Goal: Task Accomplishment & Management: Manage account settings

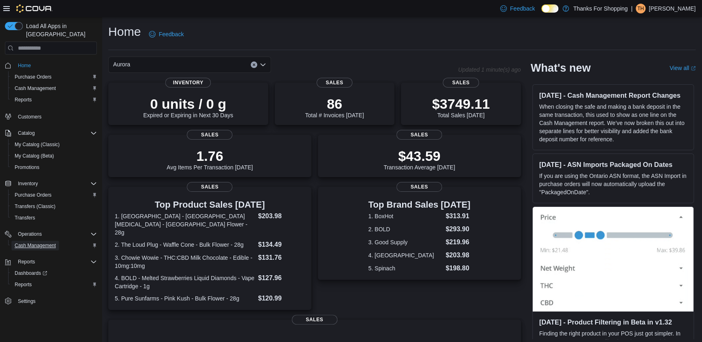
click at [43, 242] on span "Cash Management" at bounding box center [35, 245] width 41 height 7
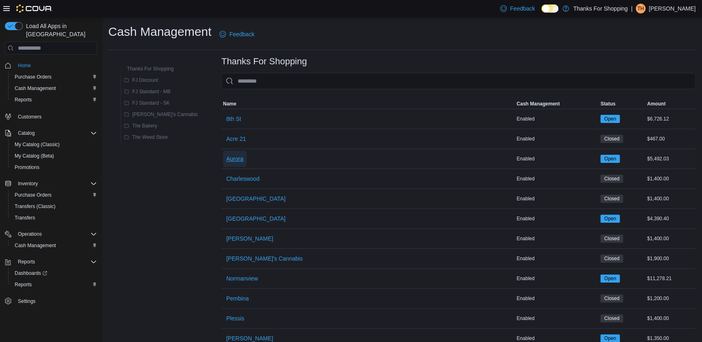
click at [223, 161] on button "Aurora" at bounding box center [235, 158] width 24 height 16
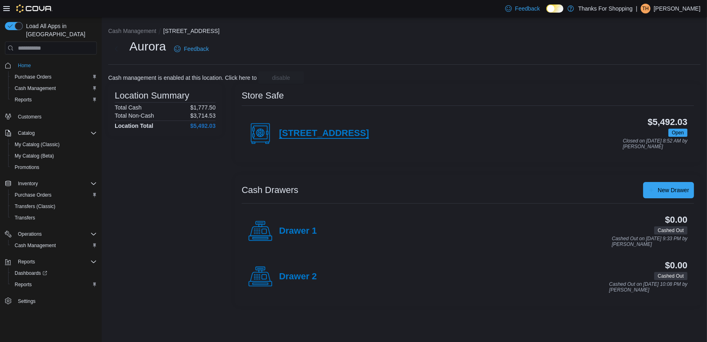
click at [292, 129] on h4 "[STREET_ADDRESS]" at bounding box center [324, 133] width 90 height 11
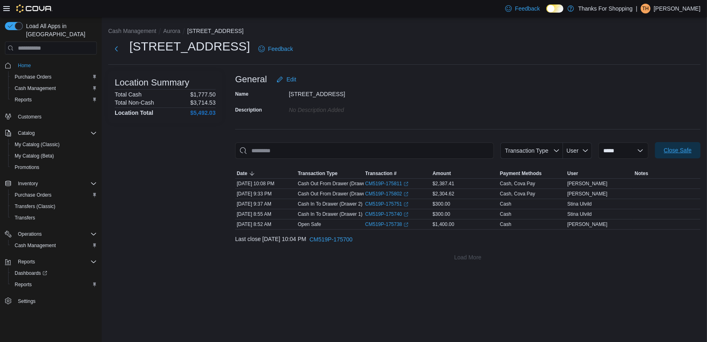
click at [671, 146] on span "Close Safe" at bounding box center [678, 150] width 28 height 8
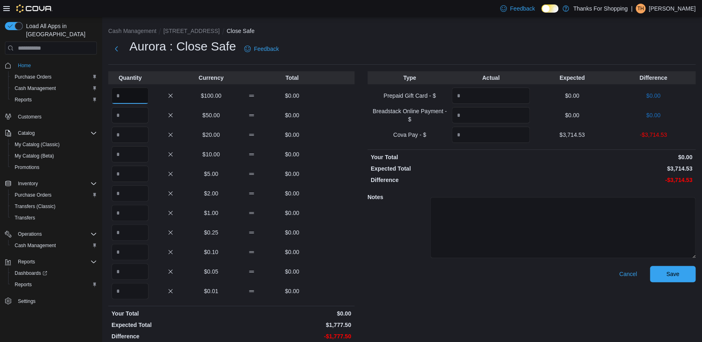
click at [137, 100] on input "Quantity" at bounding box center [129, 95] width 37 height 16
click at [131, 96] on input "**" at bounding box center [129, 95] width 37 height 16
type input "**"
click at [133, 106] on div "Quantity Currency Total ** $100.00 $1,500.00 $50.00 $0.00 $20.00 $0.00 $10.00 $…" at bounding box center [231, 207] width 246 height 272
click at [133, 107] on input "Quantity" at bounding box center [129, 115] width 37 height 16
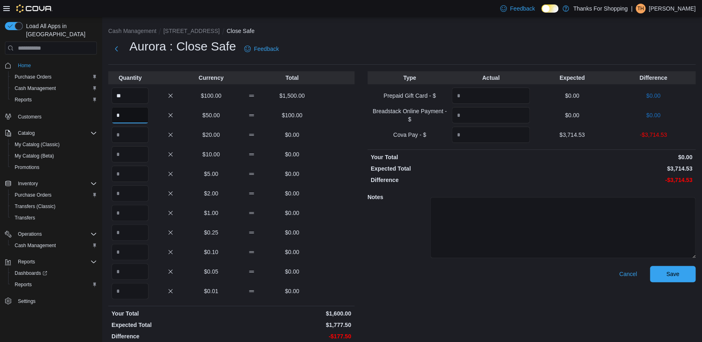
type input "*"
click at [135, 138] on input "Quantity" at bounding box center [129, 134] width 37 height 16
type input "*"
click at [129, 168] on input "Quantity" at bounding box center [129, 174] width 37 height 16
click at [138, 157] on input "Quantity" at bounding box center [129, 154] width 37 height 16
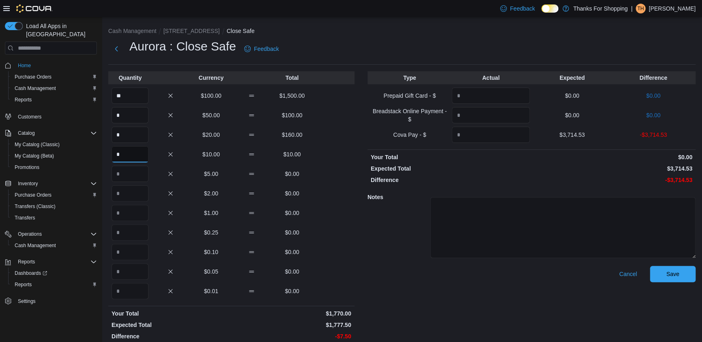
type input "*"
click at [135, 172] on input "Quantity" at bounding box center [129, 174] width 37 height 16
type input "*"
click at [131, 194] on input "Quantity" at bounding box center [129, 193] width 37 height 16
type input "*"
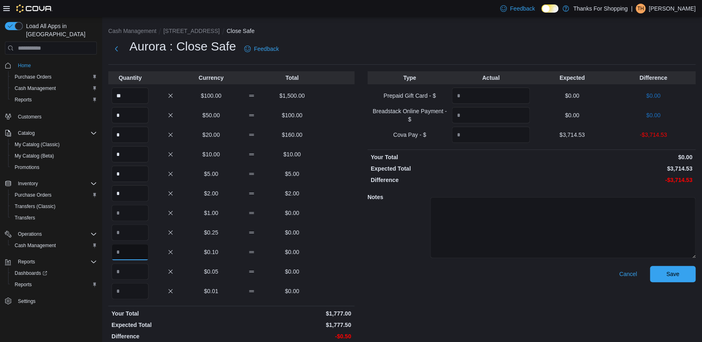
click at [133, 248] on input "Quantity" at bounding box center [129, 252] width 37 height 16
type input "*"
click at [399, 232] on div "Notes" at bounding box center [531, 226] width 328 height 78
click at [571, 131] on p "$3,714.53" at bounding box center [572, 135] width 78 height 8
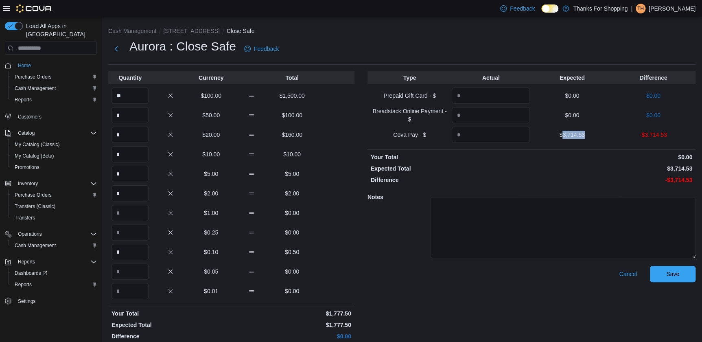
copy p "3,714.53"
drag, startPoint x: 526, startPoint y: 125, endPoint x: 519, endPoint y: 133, distance: 10.4
click at [521, 130] on div "Type Actual Expected Difference Prepaid Gift Card - $ $0.00 $0.00 Breadstack On…" at bounding box center [531, 207] width 328 height 272
click at [516, 137] on input "Quantity" at bounding box center [490, 134] width 78 height 16
paste input "*******"
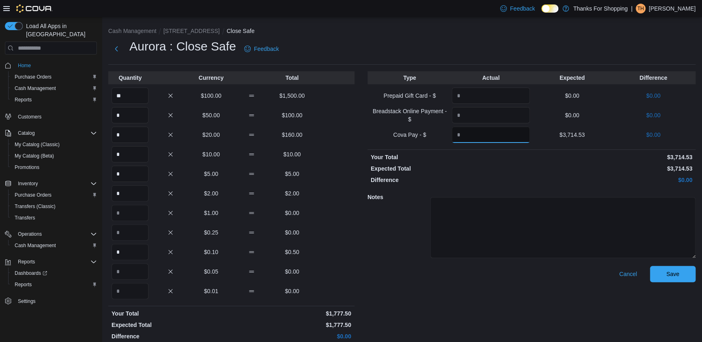
type input "*******"
click at [688, 272] on span "Save" at bounding box center [672, 273] width 36 height 16
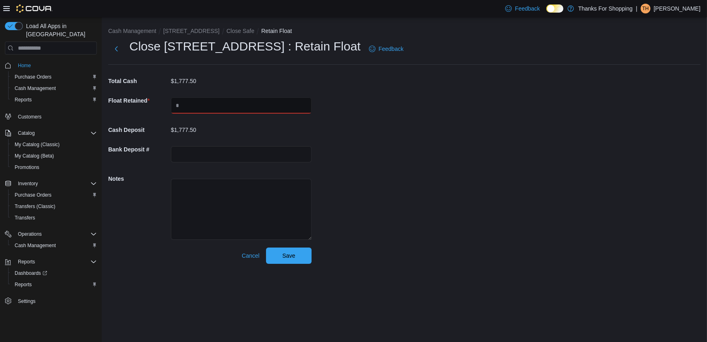
click at [270, 109] on input "text" at bounding box center [241, 105] width 141 height 16
type input "****"
click at [302, 254] on span "Save" at bounding box center [289, 255] width 36 height 16
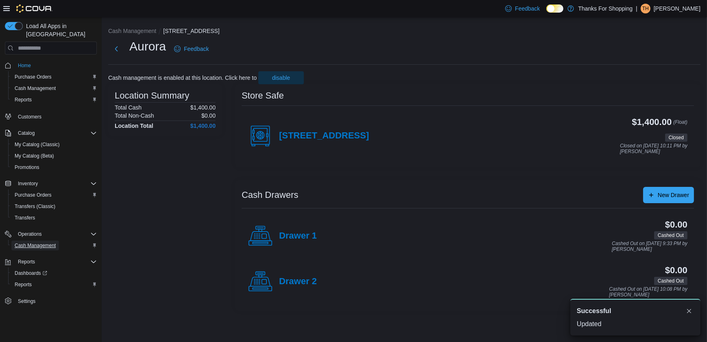
click at [42, 242] on span "Cash Management" at bounding box center [35, 245] width 41 height 7
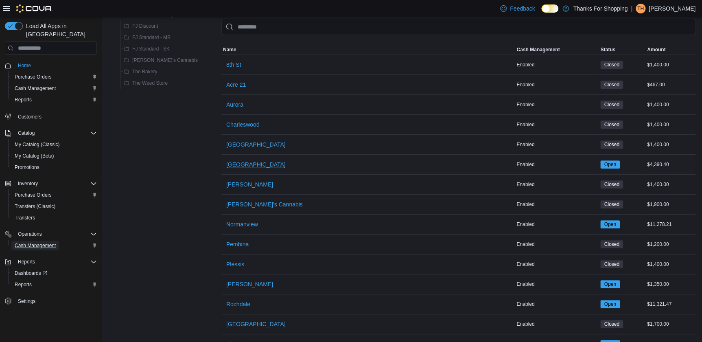
scroll to position [37, 0]
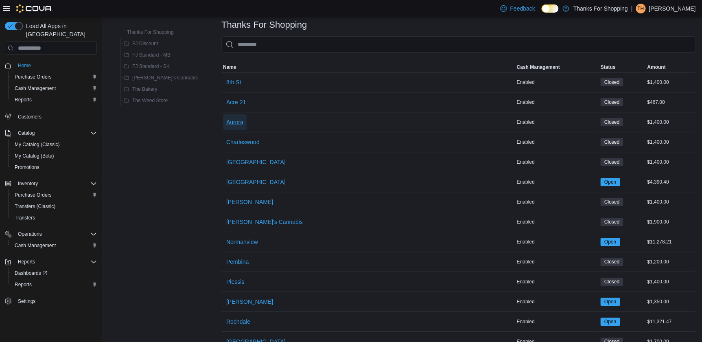
click at [226, 125] on span "Aurora" at bounding box center [234, 122] width 17 height 8
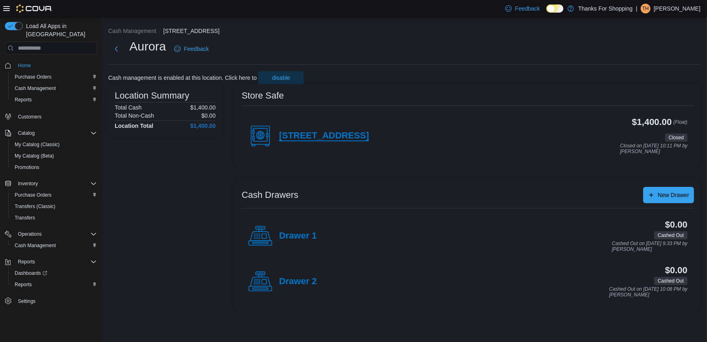
click at [317, 137] on h4 "[STREET_ADDRESS]" at bounding box center [324, 136] width 90 height 11
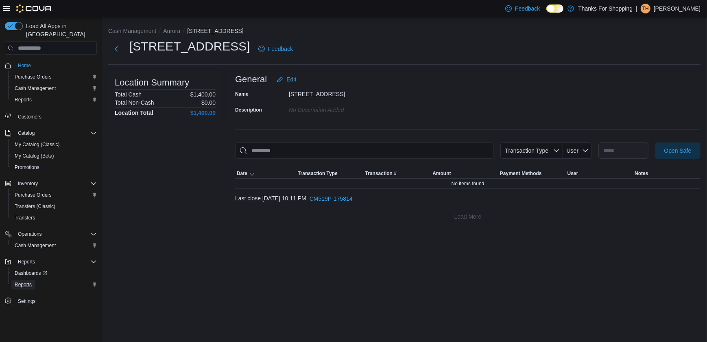
click at [25, 281] on span "Reports" at bounding box center [23, 284] width 17 height 7
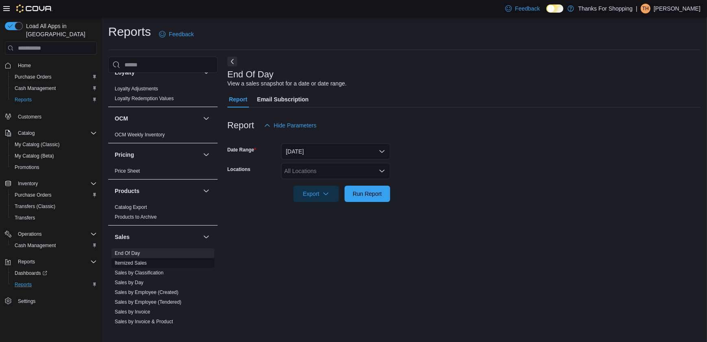
scroll to position [296, 0]
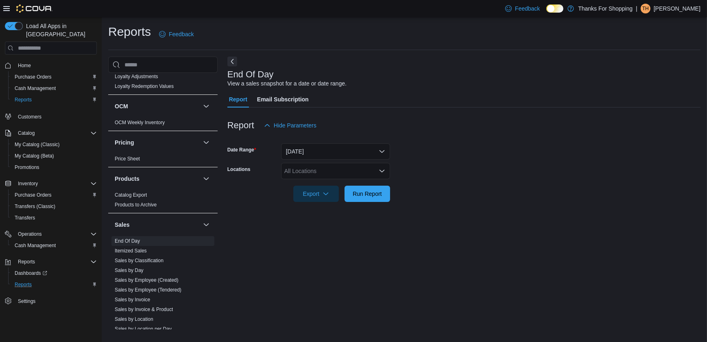
click at [301, 163] on div "All Locations" at bounding box center [335, 171] width 109 height 16
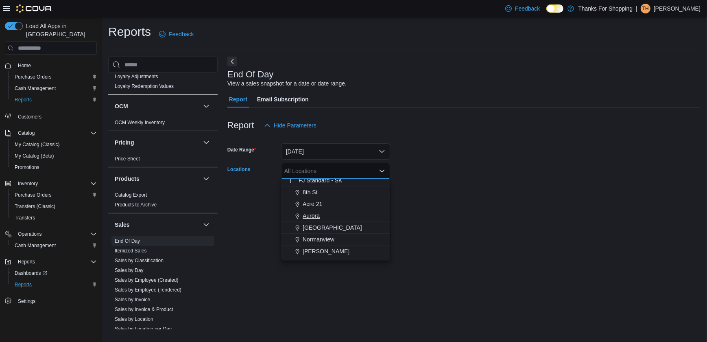
click at [313, 216] on span "Aurora" at bounding box center [311, 215] width 17 height 8
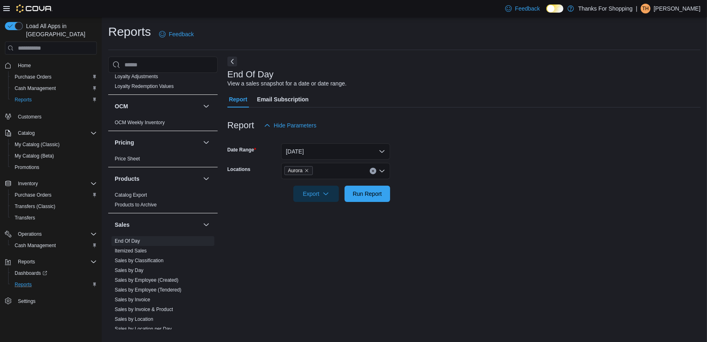
click at [466, 173] on form "Date Range [DATE] Locations Aurora Export Run Report" at bounding box center [463, 167] width 473 height 68
click at [321, 196] on span "Export" at bounding box center [316, 193] width 36 height 16
click at [322, 222] on button "Export to Pdf" at bounding box center [317, 226] width 46 height 16
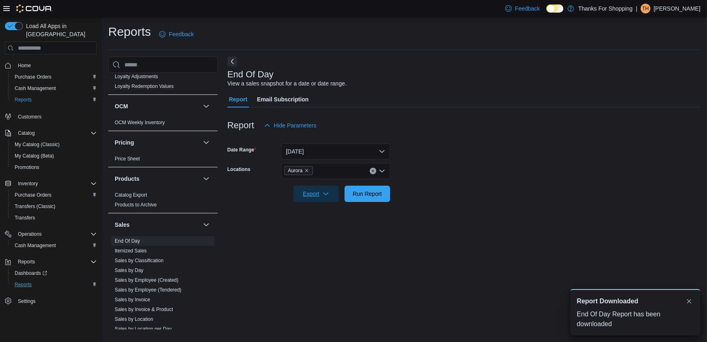
scroll to position [0, 0]
